Goal: Browse casually: Explore the website without a specific task or goal

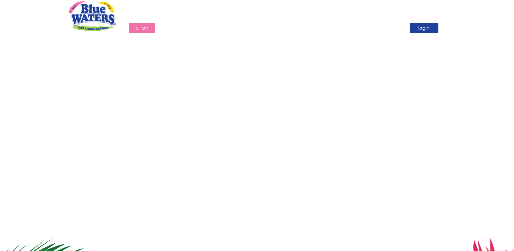
scroll to position [34, 0]
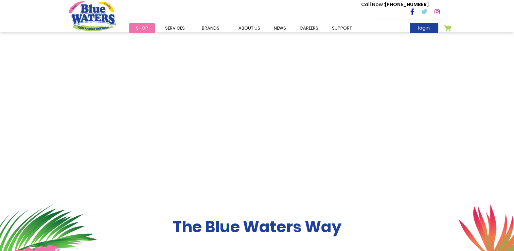
drag, startPoint x: 0, startPoint y: 0, endPoint x: 233, endPoint y: 195, distance: 304.1
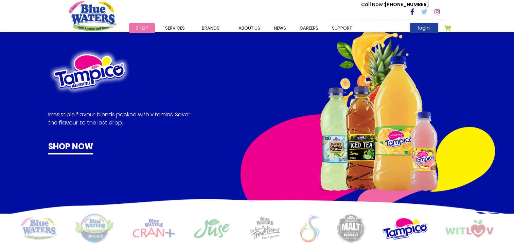
scroll to position [385, 0]
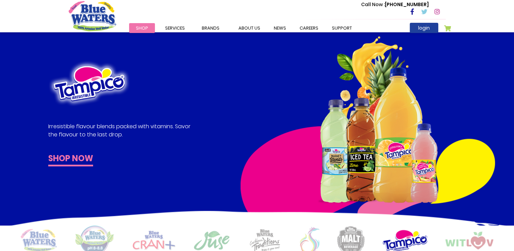
click at [68, 157] on link "Shop now" at bounding box center [70, 159] width 45 height 14
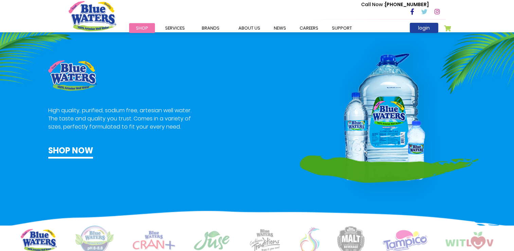
scroll to position [521, 0]
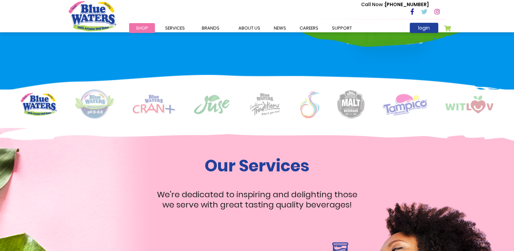
click at [263, 110] on img at bounding box center [265, 103] width 34 height 23
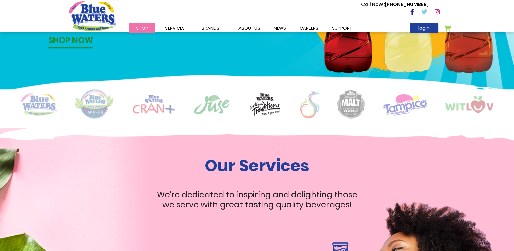
click at [307, 109] on img at bounding box center [309, 104] width 19 height 27
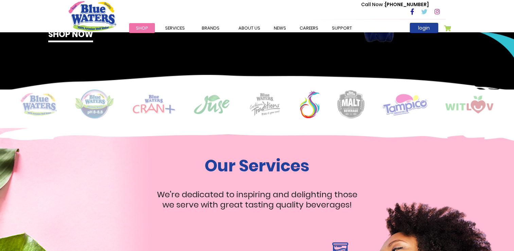
click at [347, 107] on img at bounding box center [351, 104] width 27 height 29
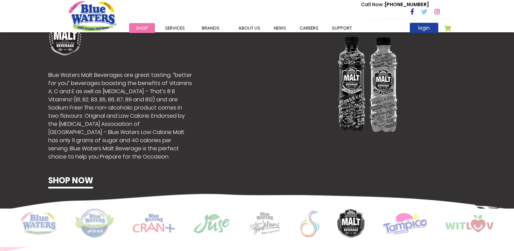
scroll to position [487, 0]
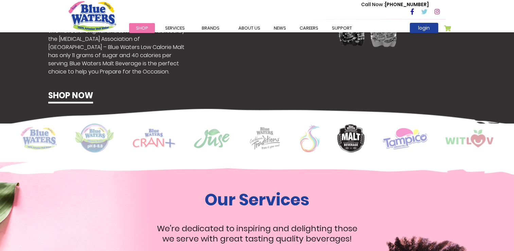
click at [454, 142] on img at bounding box center [470, 139] width 48 height 18
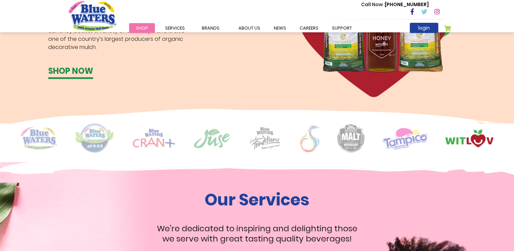
click at [153, 132] on img at bounding box center [154, 137] width 43 height 19
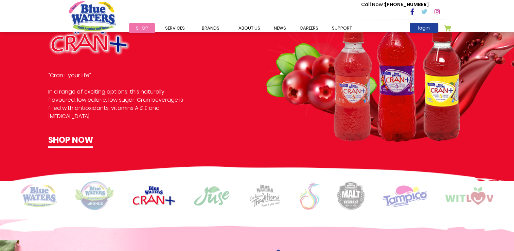
scroll to position [555, 0]
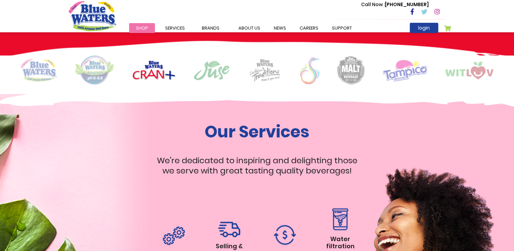
click at [99, 78] on img at bounding box center [95, 70] width 40 height 30
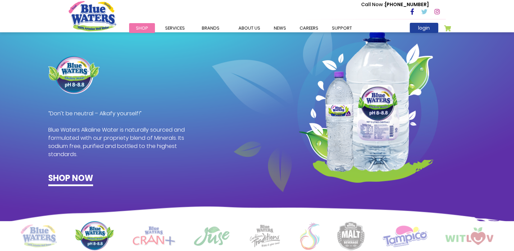
scroll to position [385, 0]
